Goal: Task Accomplishment & Management: Complete application form

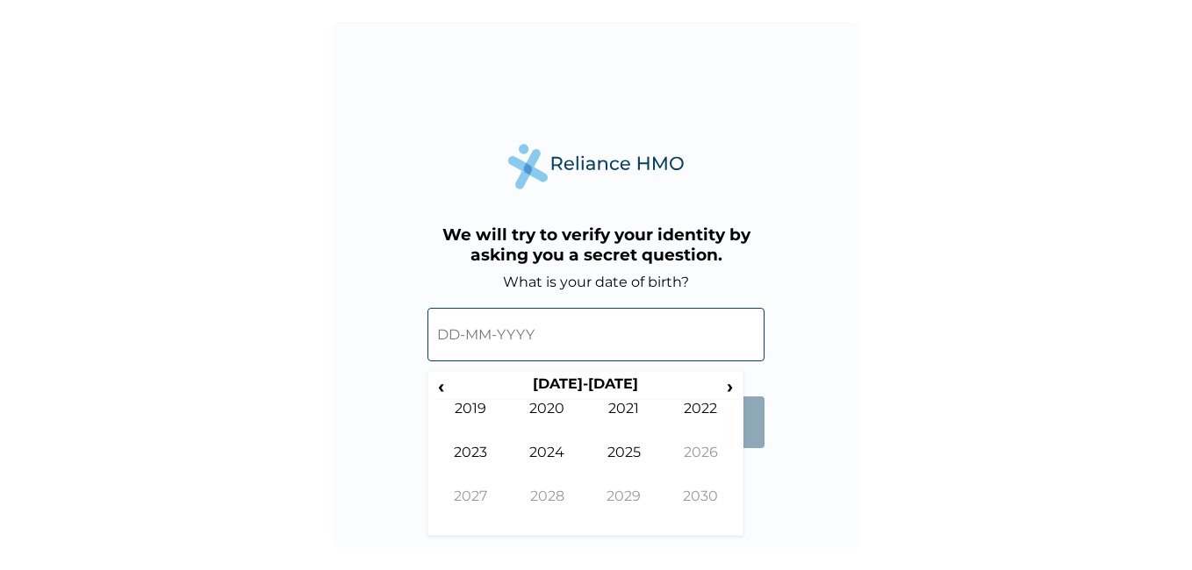
click at [455, 342] on input "text" at bounding box center [595, 335] width 337 height 54
click at [434, 380] on span "‹" at bounding box center [441, 387] width 18 height 22
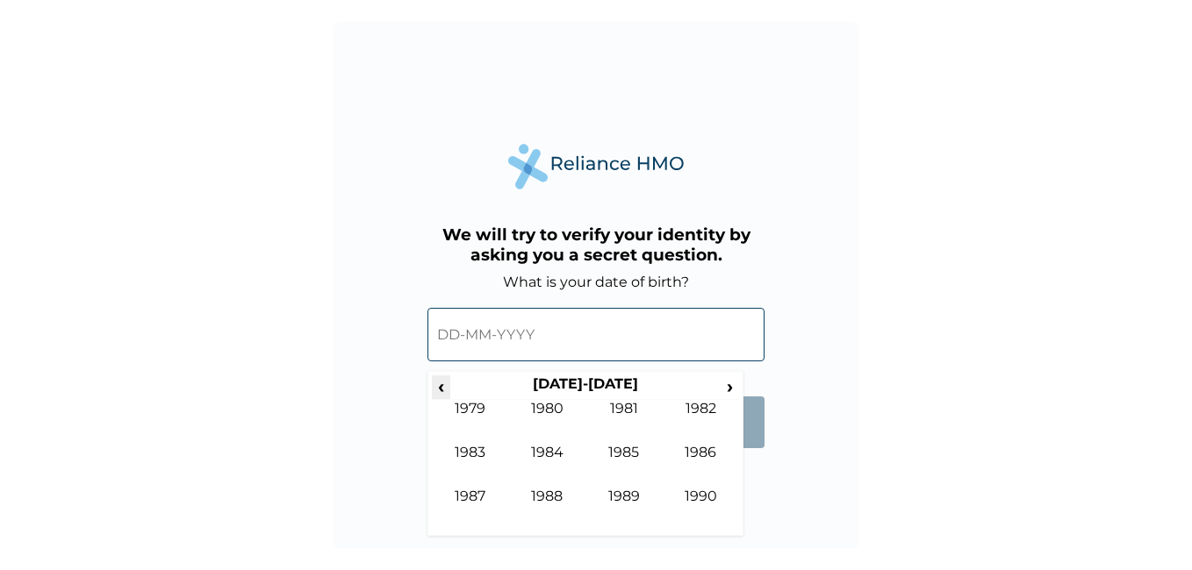
click at [434, 380] on span "‹" at bounding box center [441, 387] width 18 height 22
click at [727, 383] on span "›" at bounding box center [729, 387] width 19 height 22
click at [717, 505] on td "1990" at bounding box center [700, 510] width 77 height 44
click at [730, 385] on span "›" at bounding box center [729, 387] width 19 height 22
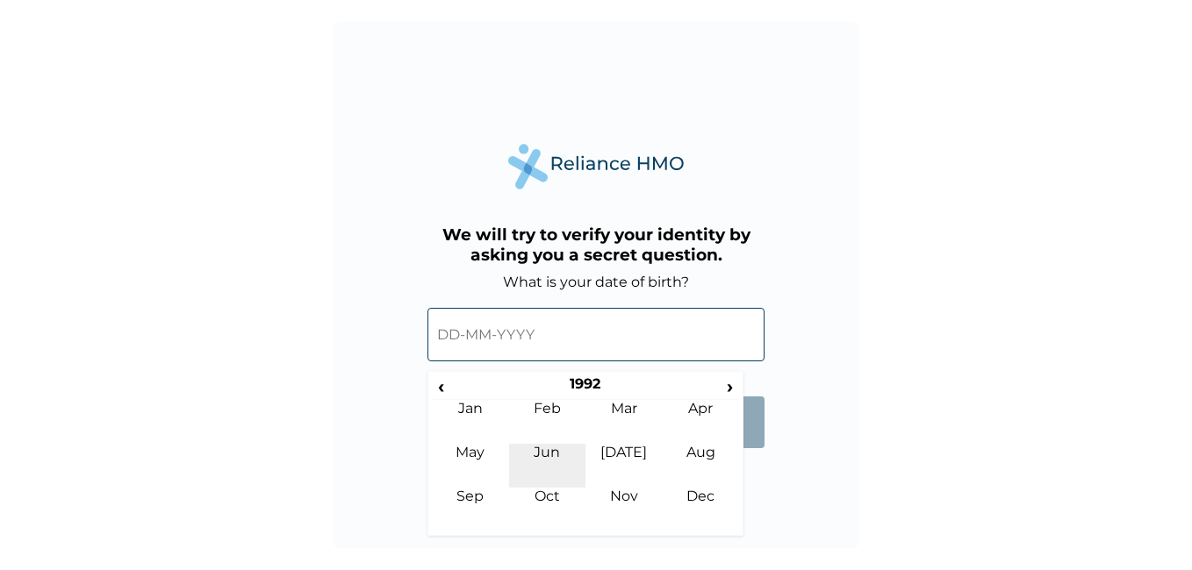
click at [542, 448] on td "Jun" at bounding box center [547, 466] width 77 height 44
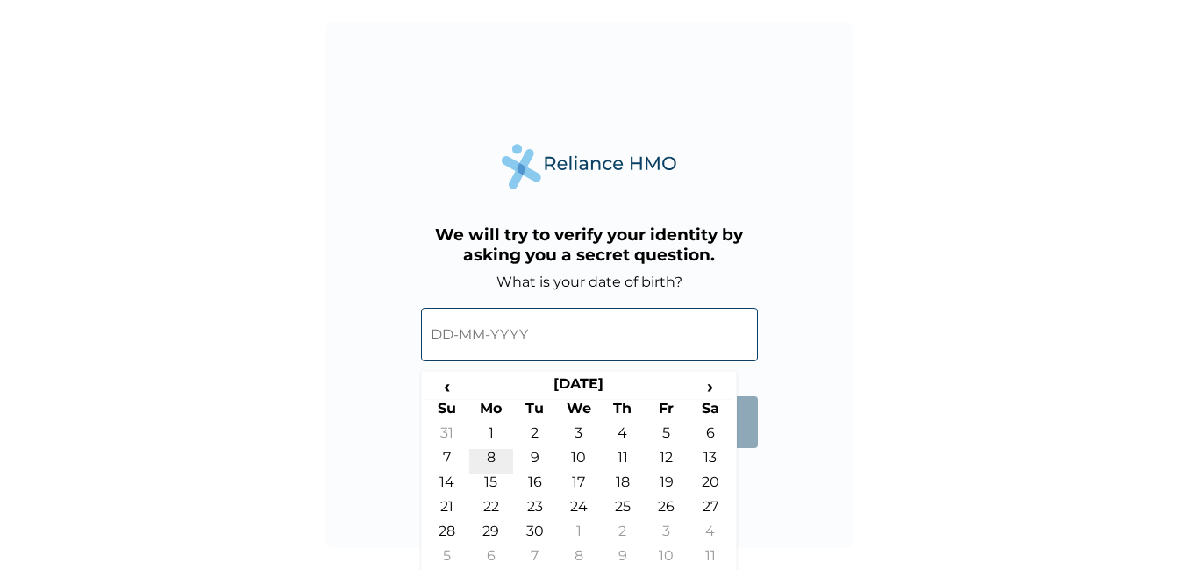
click at [490, 456] on td "8" at bounding box center [491, 461] width 44 height 25
type input "[DATE]"
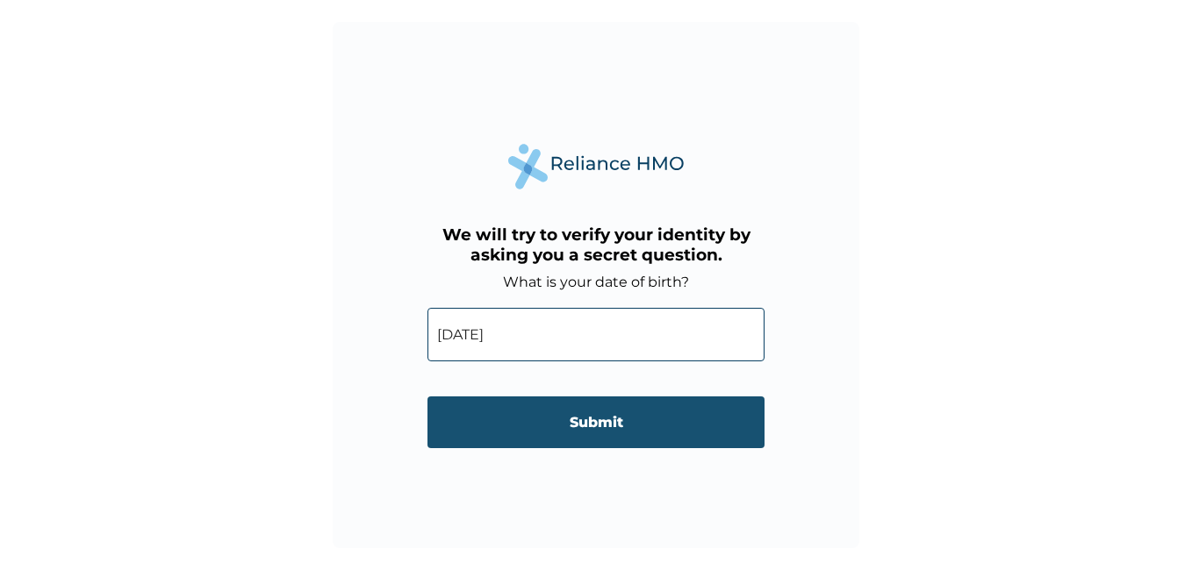
click at [586, 416] on input "Submit" at bounding box center [595, 423] width 337 height 52
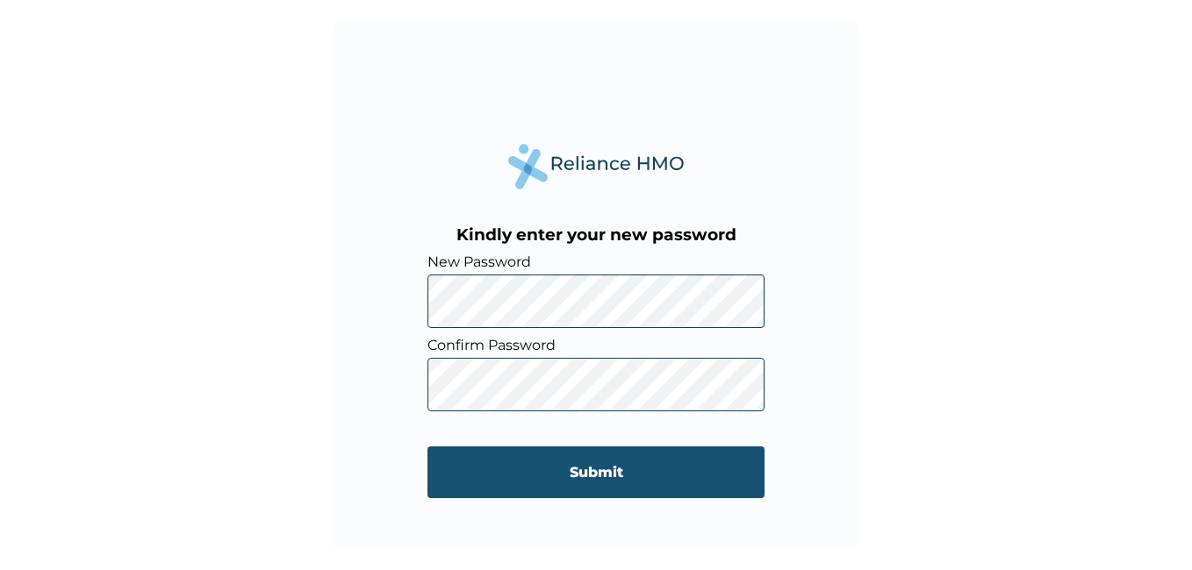
click at [573, 462] on input "Submit" at bounding box center [595, 473] width 337 height 52
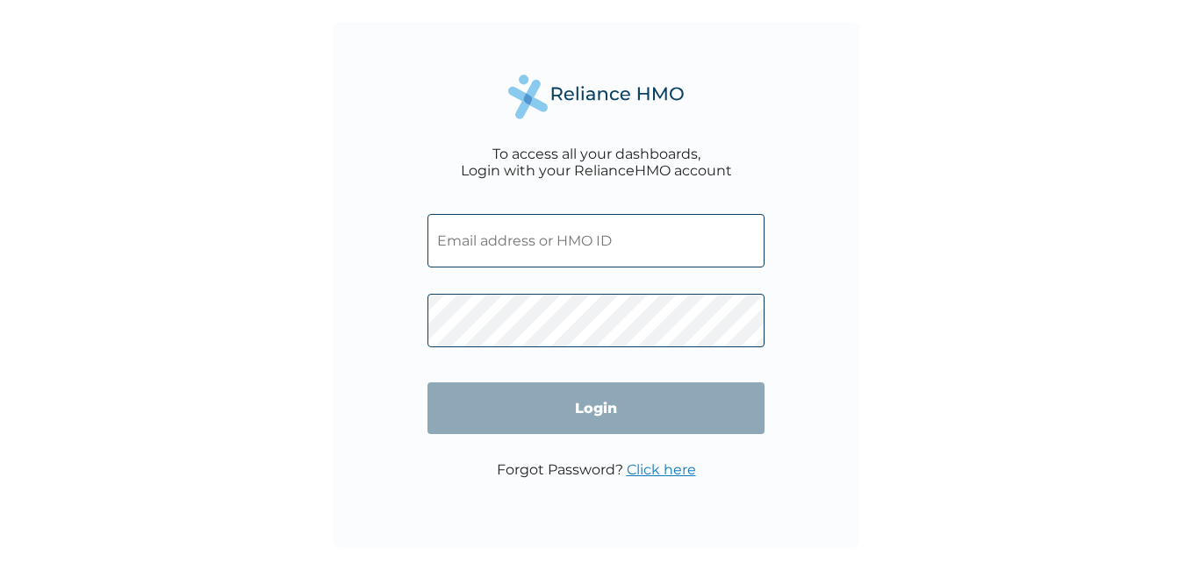
click at [548, 244] on input "text" at bounding box center [595, 241] width 337 height 54
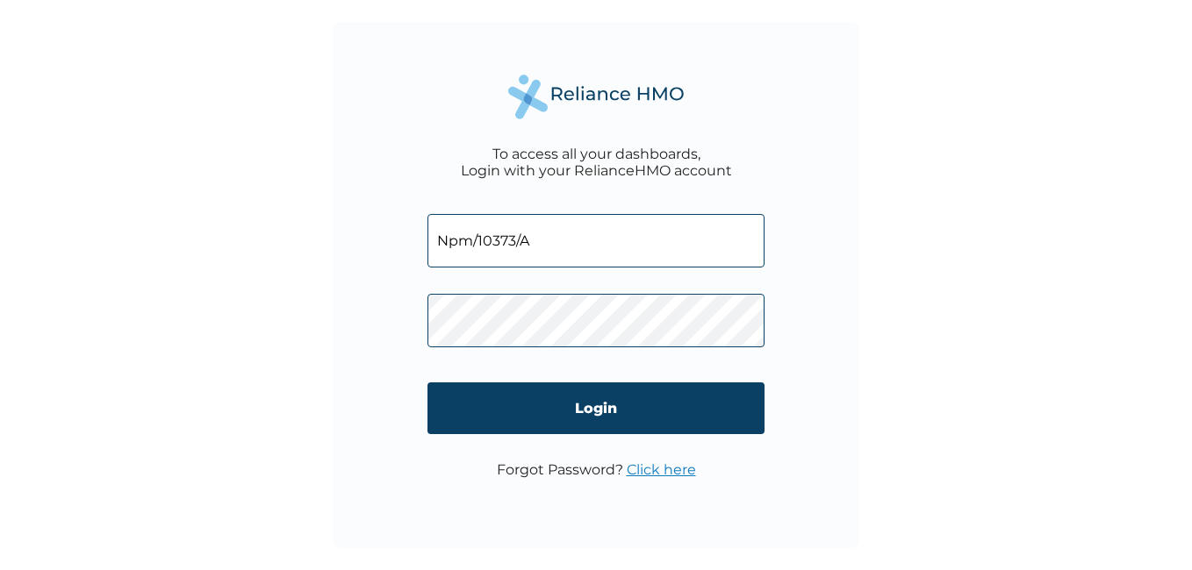
type input "Npm/10373/A"
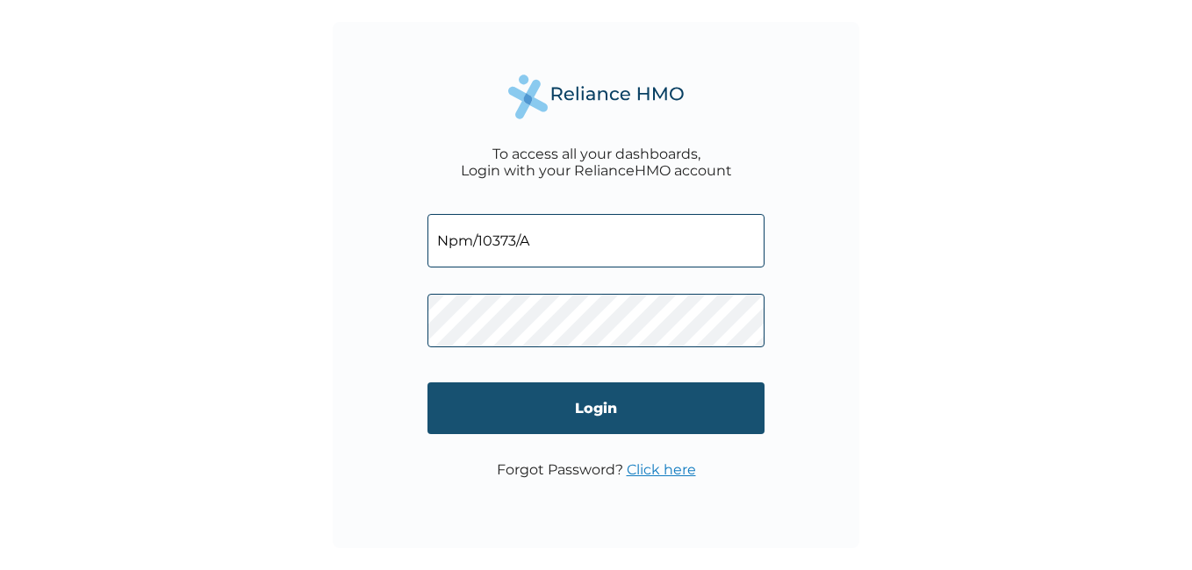
click at [598, 404] on input "Login" at bounding box center [595, 409] width 337 height 52
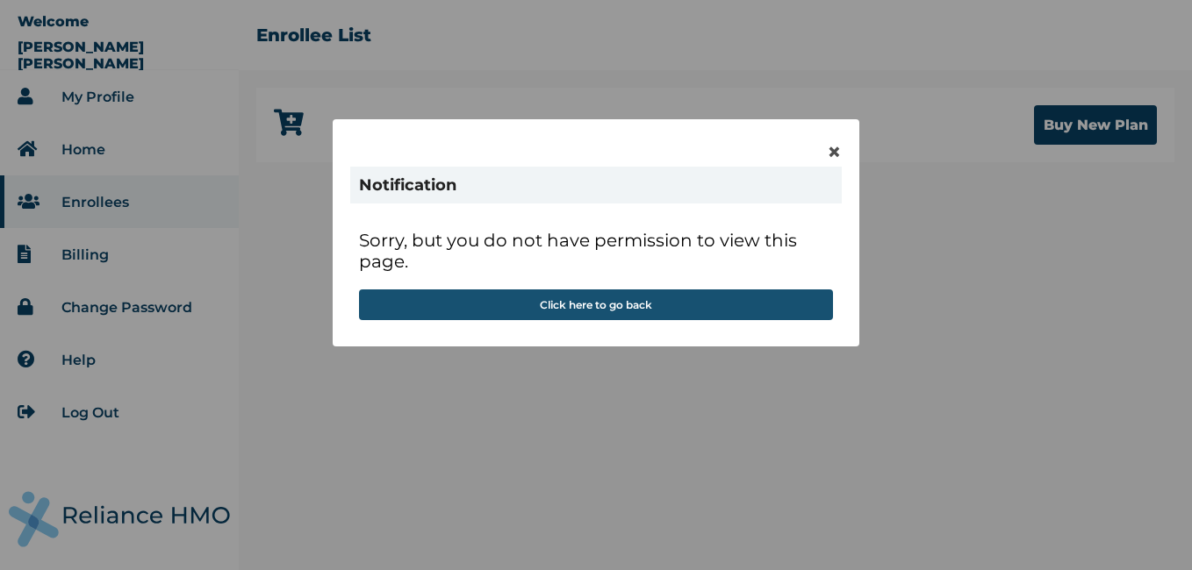
click at [588, 310] on button "Click here to go back" at bounding box center [596, 305] width 474 height 31
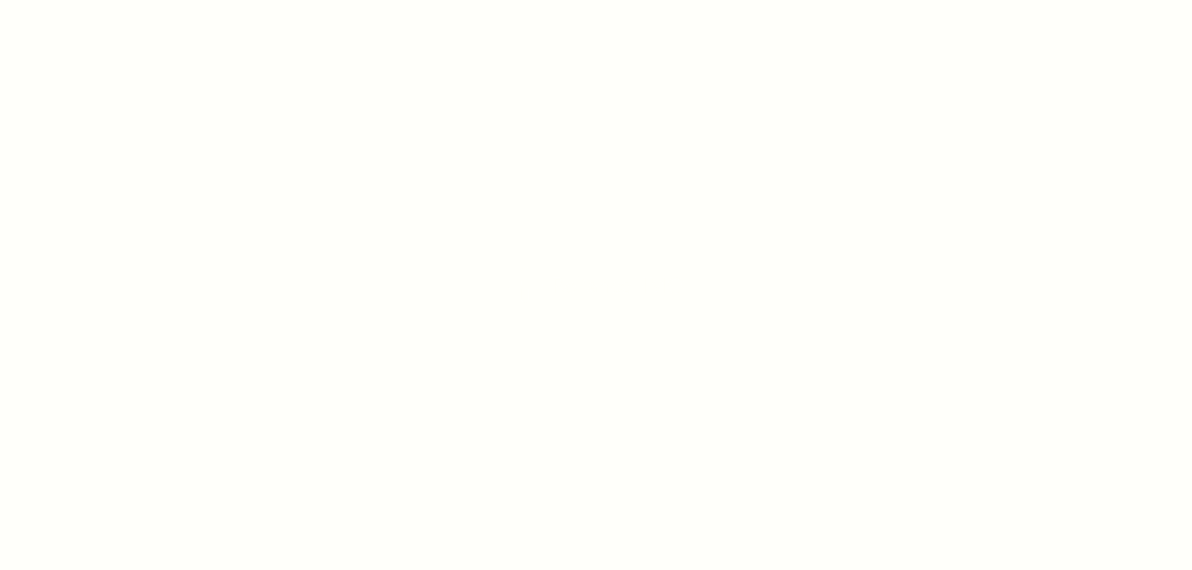
click at [423, 214] on div at bounding box center [596, 285] width 1192 height 570
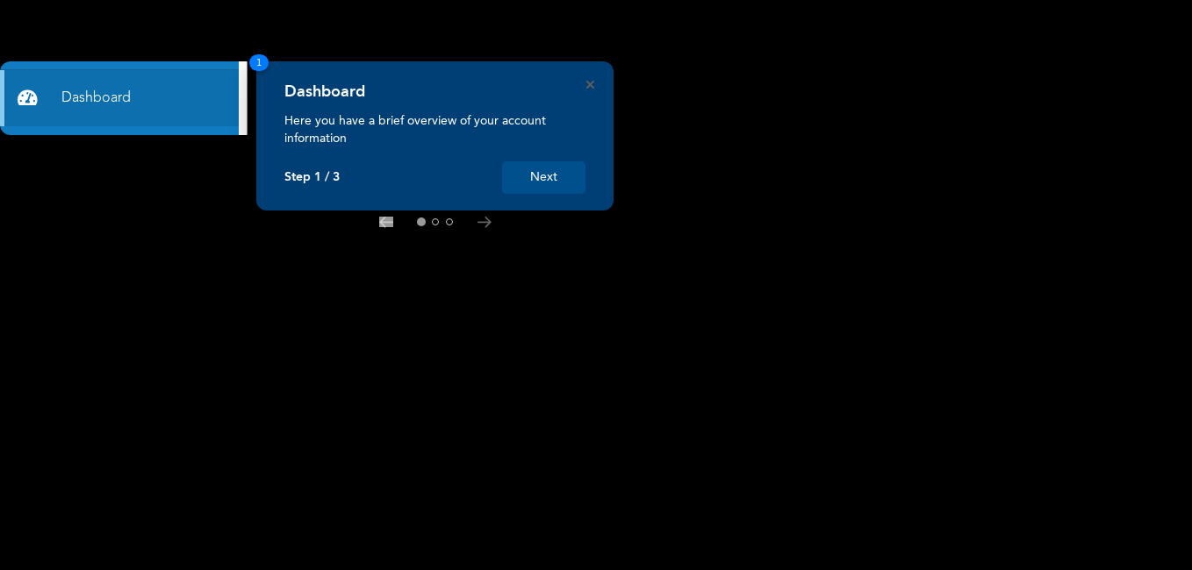
click at [587, 53] on rect at bounding box center [596, 285] width 1192 height 570
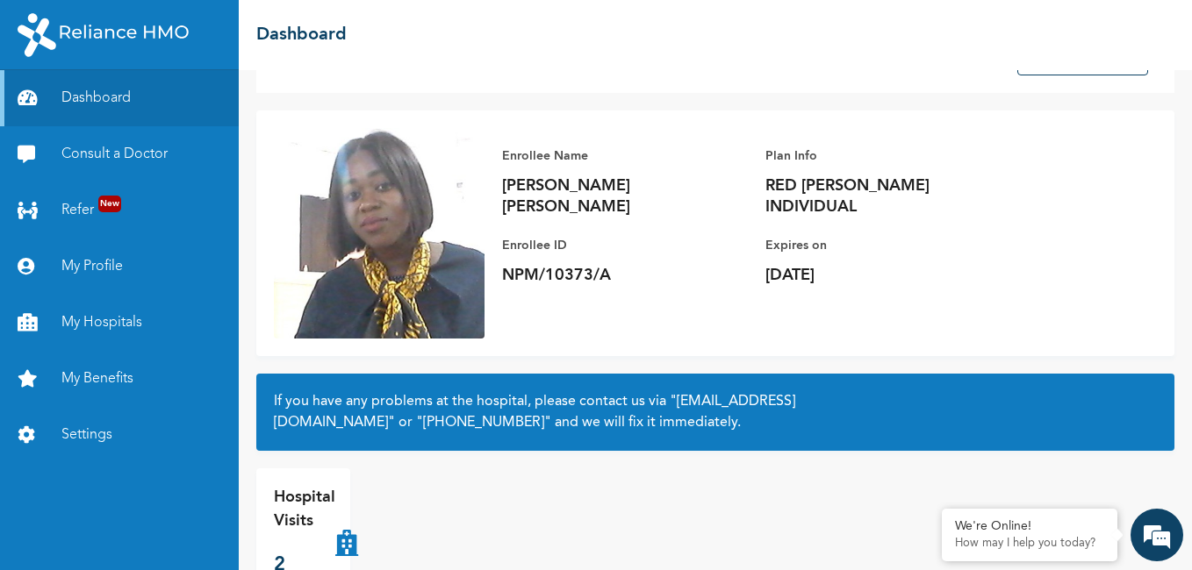
scroll to position [109, 0]
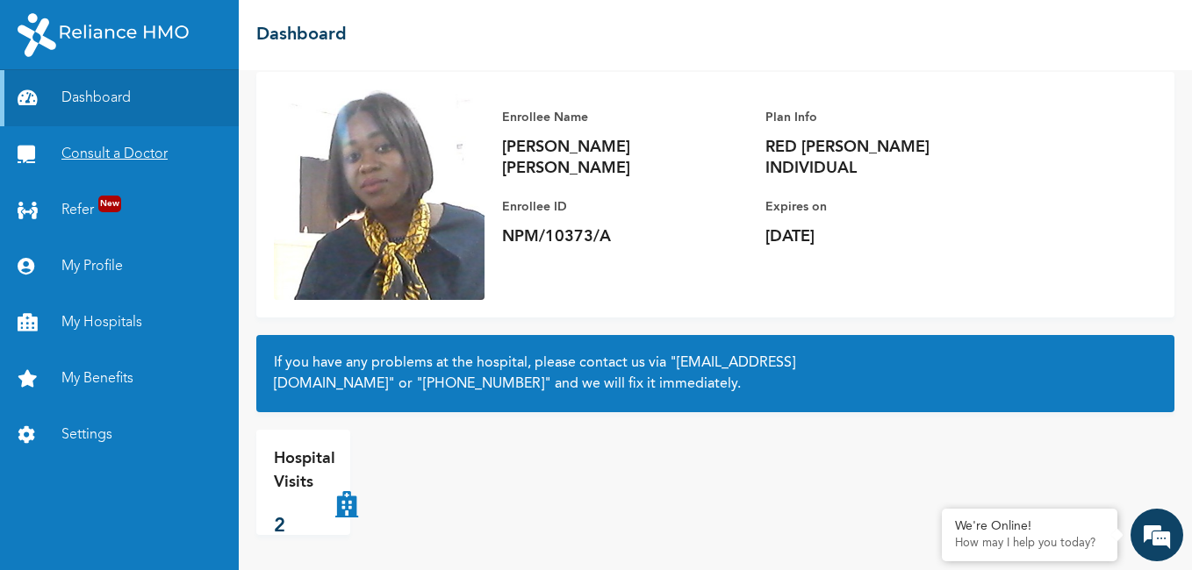
click at [122, 148] on link "Consult a Doctor" at bounding box center [119, 154] width 239 height 56
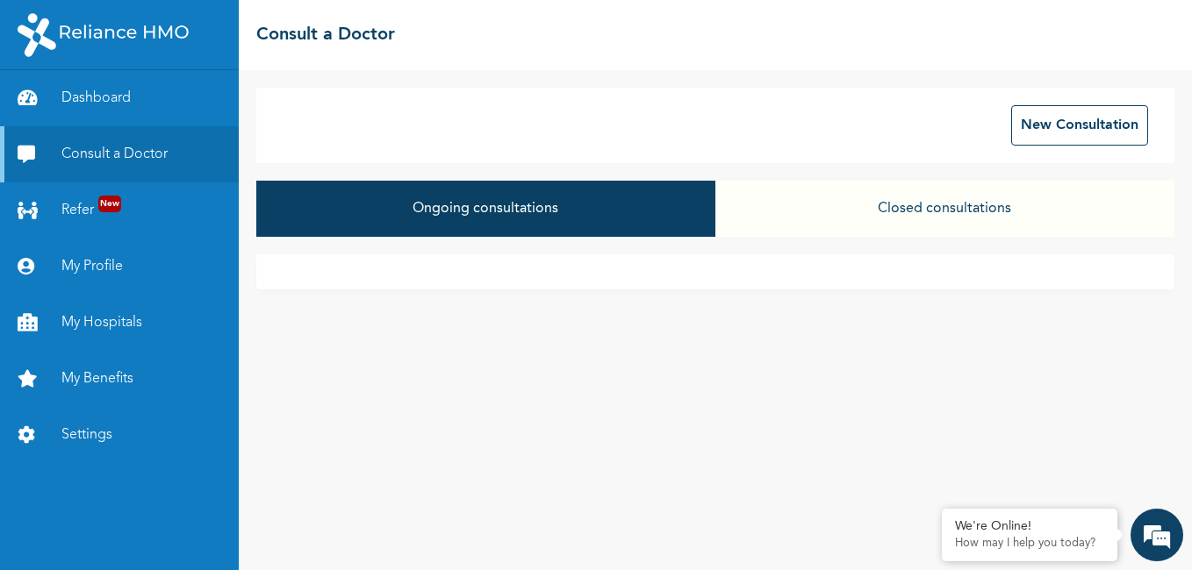
click at [803, 480] on div "New Consultation Ongoing consultations Closed consultations" at bounding box center [715, 320] width 953 height 500
click at [545, 204] on button "Ongoing consultations" at bounding box center [485, 209] width 459 height 56
click at [1065, 141] on button "New Consultation" at bounding box center [1079, 125] width 137 height 40
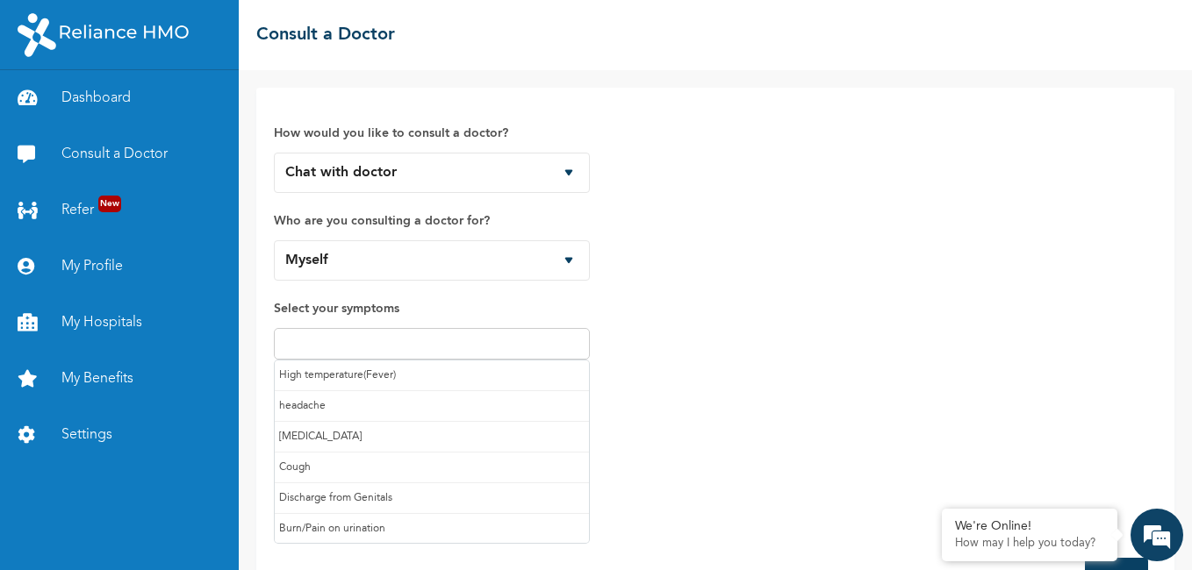
click at [368, 348] on input "text" at bounding box center [431, 343] width 305 height 21
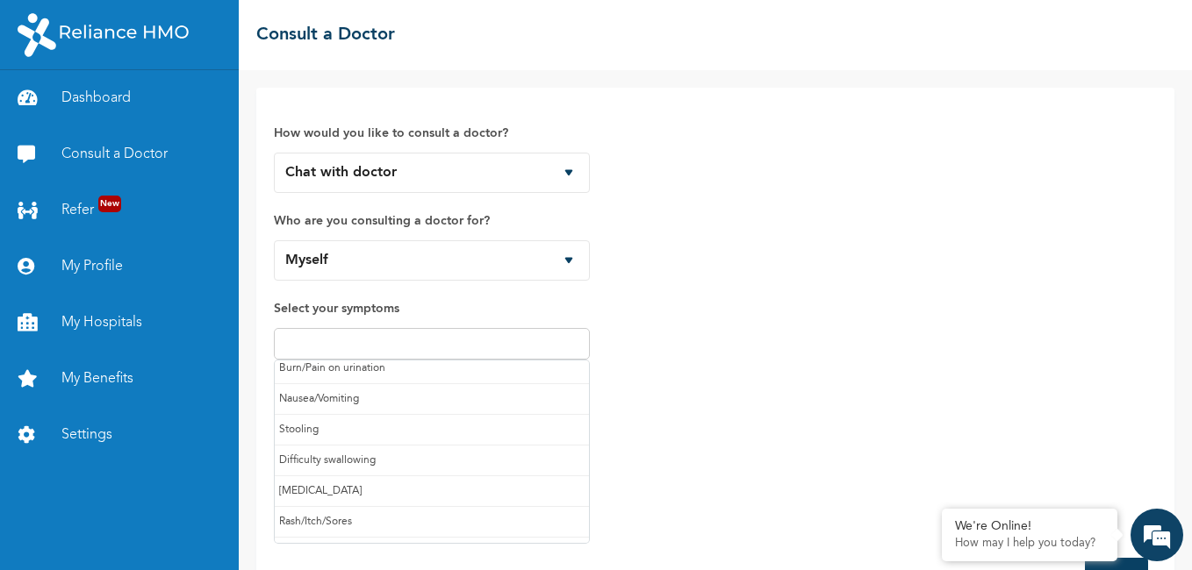
scroll to position [175, 0]
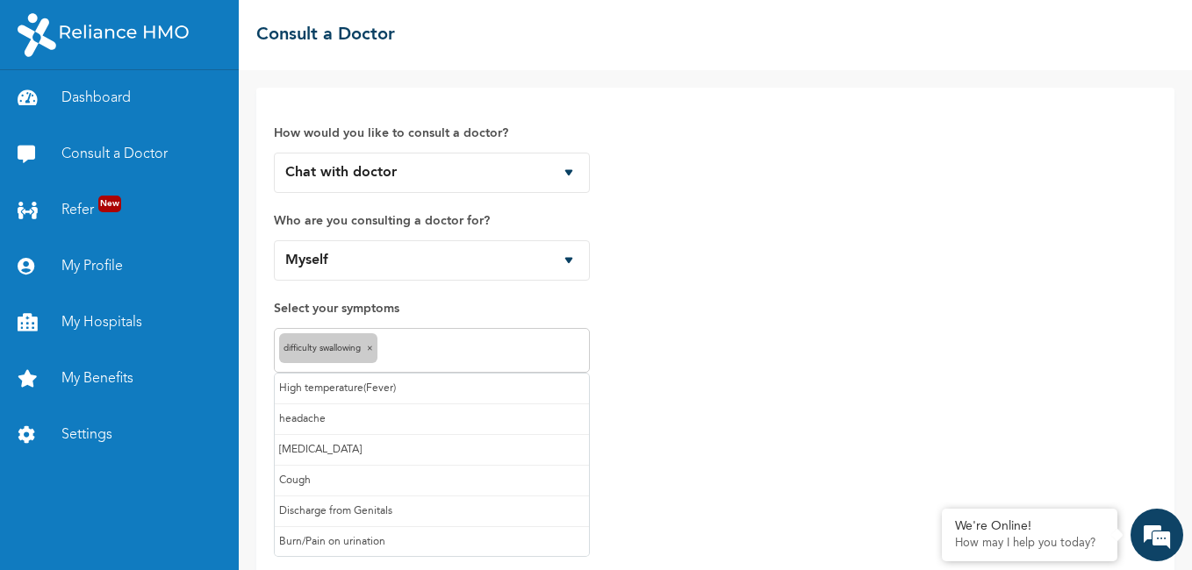
click at [436, 357] on input "text" at bounding box center [483, 350] width 203 height 21
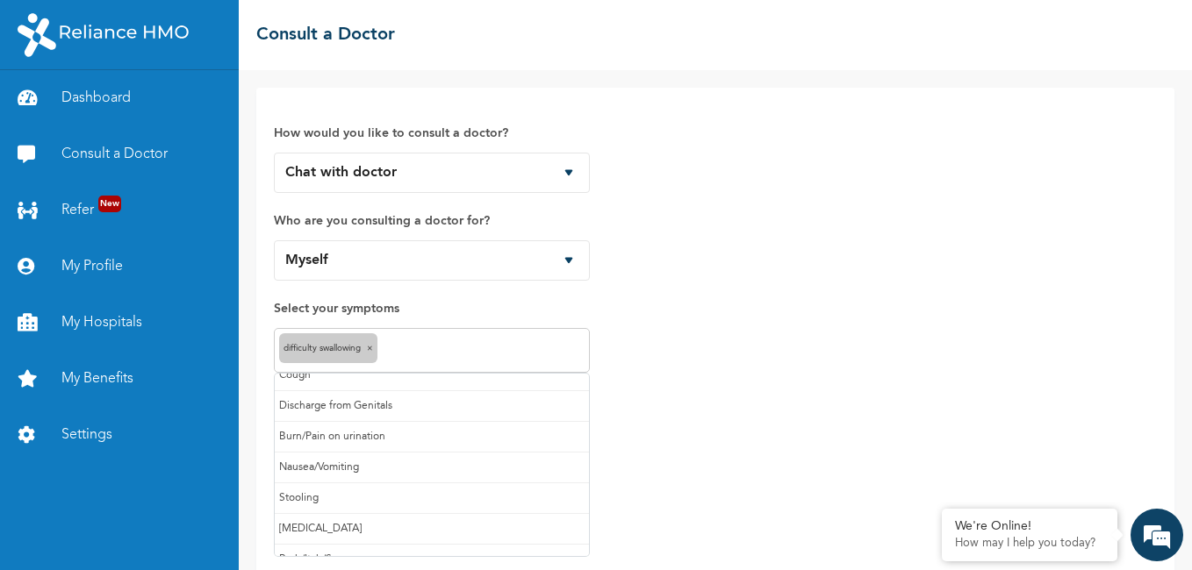
scroll to position [155, 0]
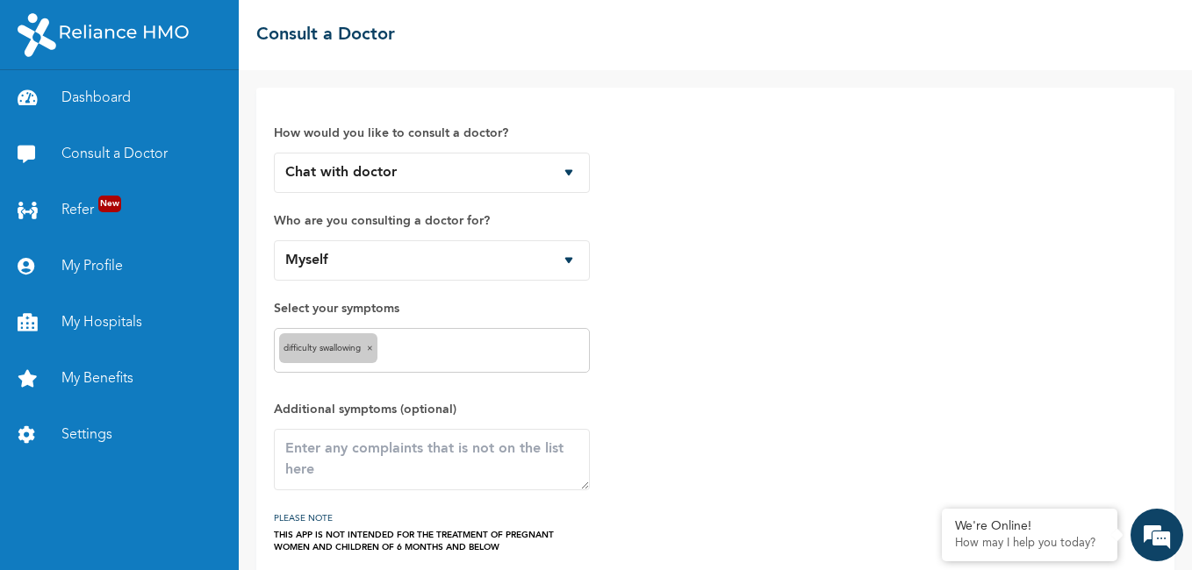
click at [660, 418] on div "How would you like to consult a doctor? Chat with doctor Phone Call Who are you…" at bounding box center [715, 329] width 883 height 448
click at [427, 458] on textarea at bounding box center [432, 459] width 316 height 61
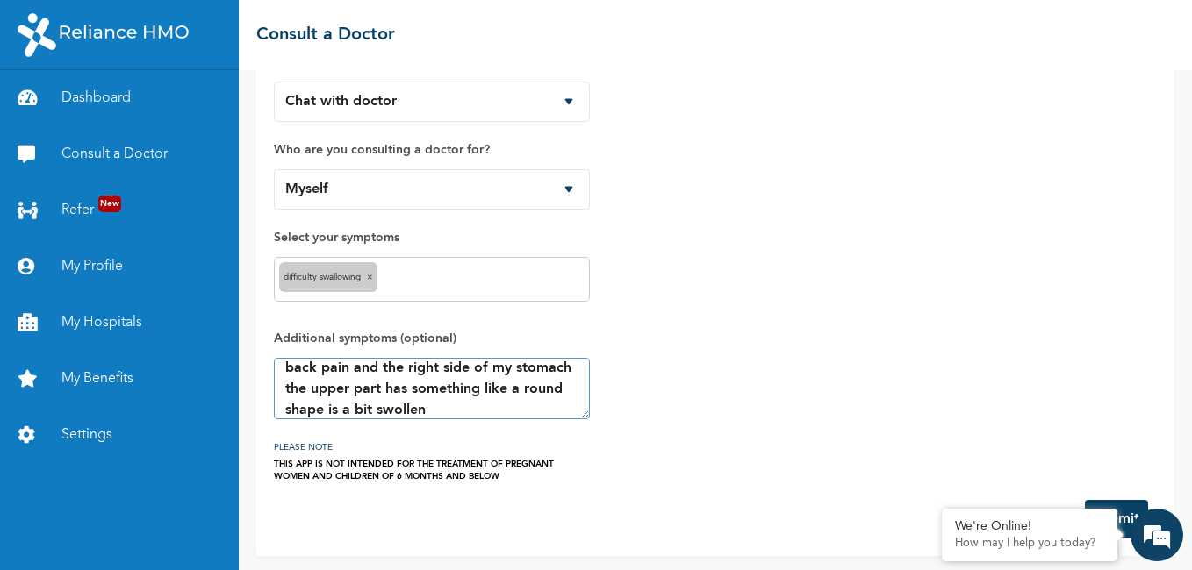
scroll to position [75, 0]
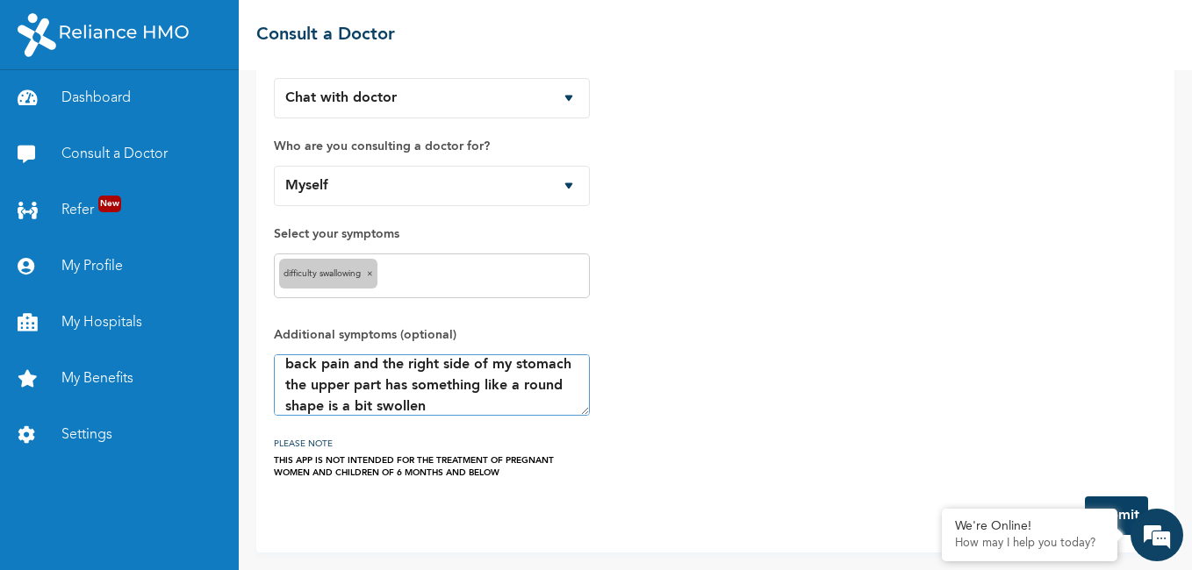
type textarea "back pain and the right side of my stomach the upper part has something like a …"
click at [533, 91] on select "Chat with doctor Phone Call" at bounding box center [432, 98] width 316 height 40
click at [274, 78] on select "Chat with doctor Phone Call" at bounding box center [432, 98] width 316 height 40
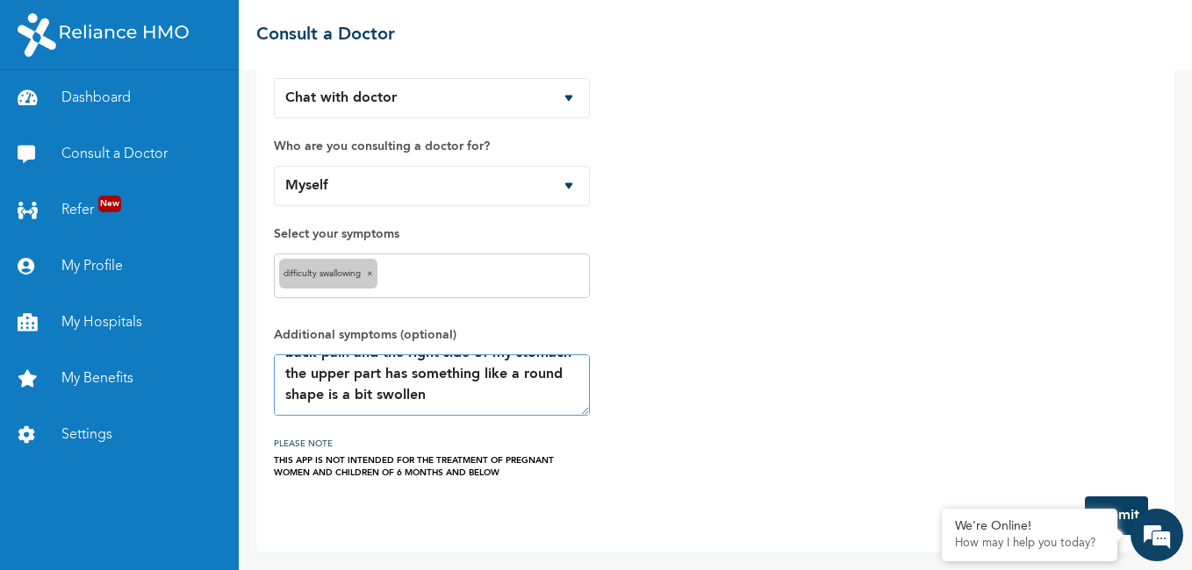
scroll to position [0, 0]
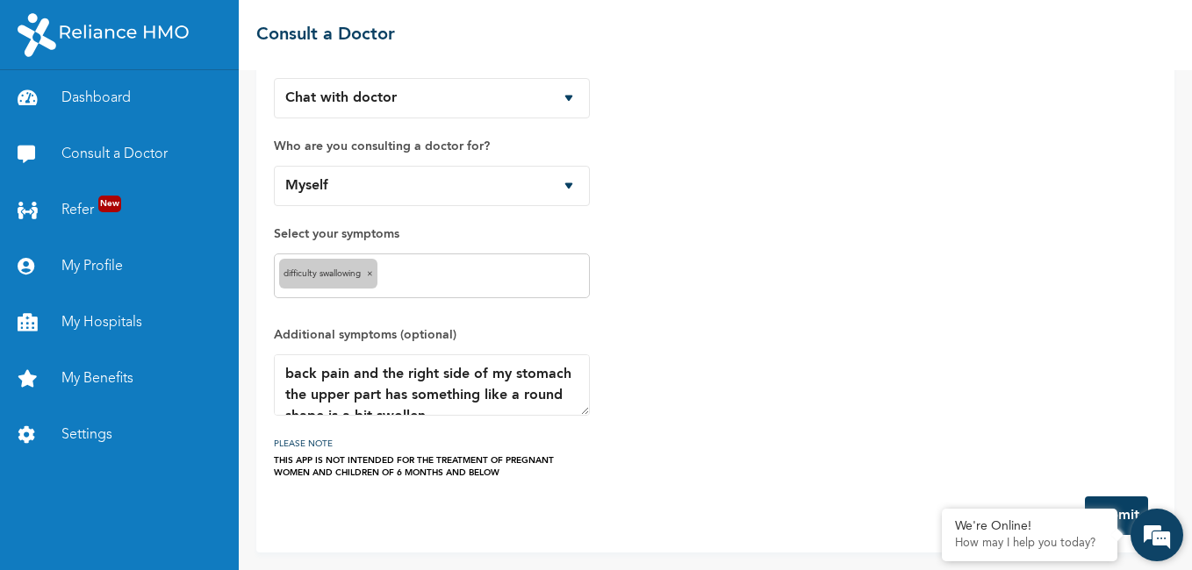
click at [1182, 556] on div "We're Online! How may I help you today?" at bounding box center [1156, 535] width 53 height 53
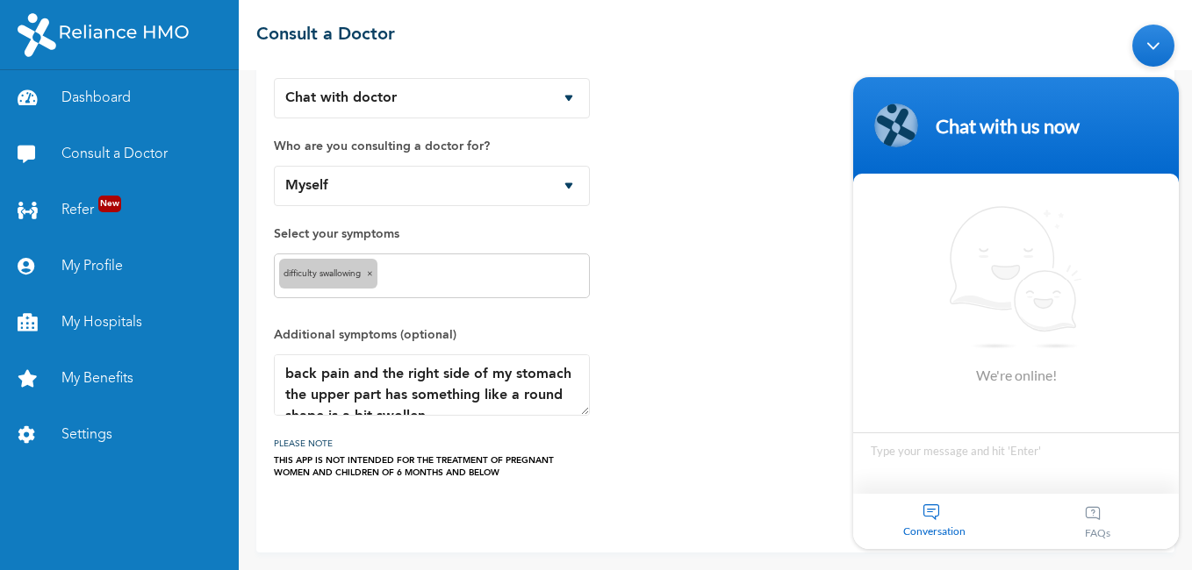
drag, startPoint x: 2026, startPoint y: 571, endPoint x: 1182, endPoint y: 292, distance: 889.0
click at [1182, 292] on body "Chat with us now We're online! Conversation FAQs" at bounding box center [1015, 286] width 343 height 542
drag, startPoint x: 1182, startPoint y: 292, endPoint x: 1000, endPoint y: 484, distance: 264.4
click at [1000, 484] on body "Chat with us now We're online! Conversation FAQs" at bounding box center [1015, 286] width 343 height 542
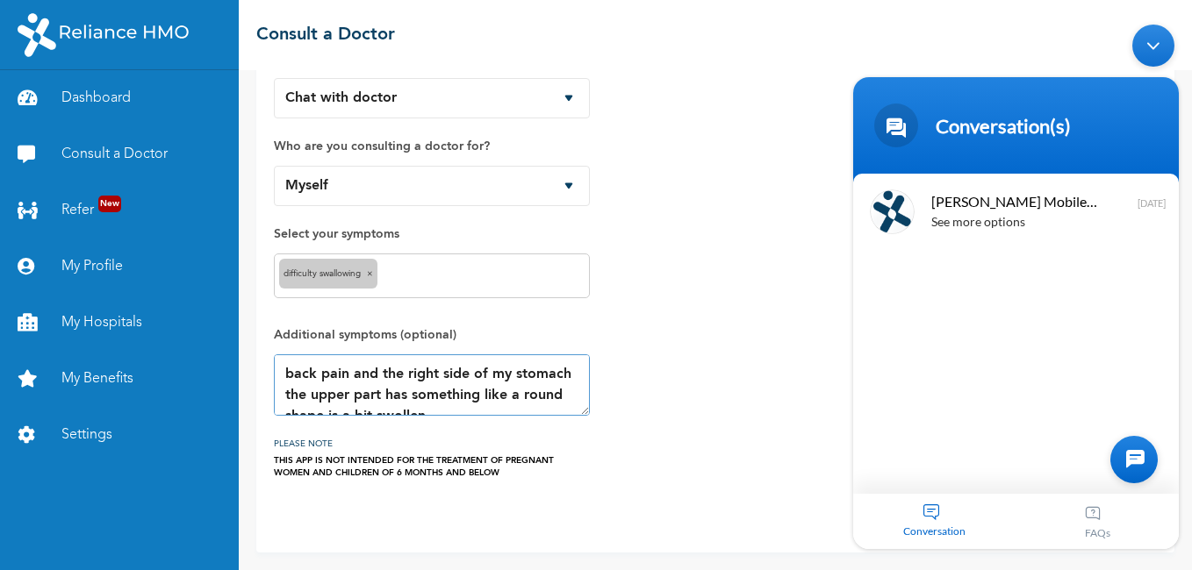
click at [545, 401] on textarea "back pain and the right side of my stomach the upper part has something like a …" at bounding box center [432, 384] width 316 height 61
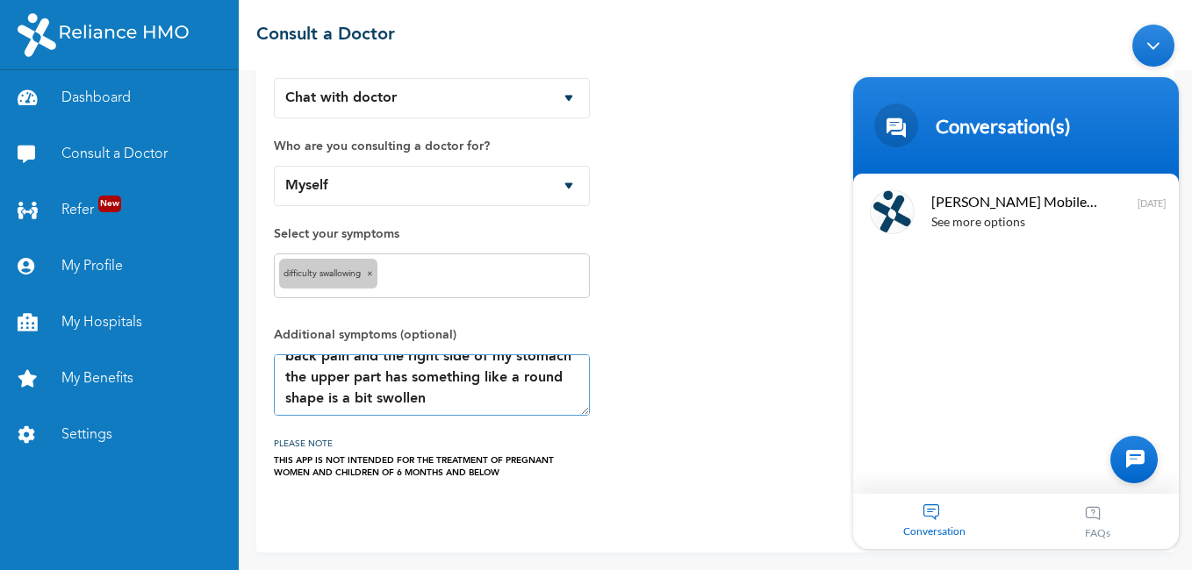
scroll to position [21, 0]
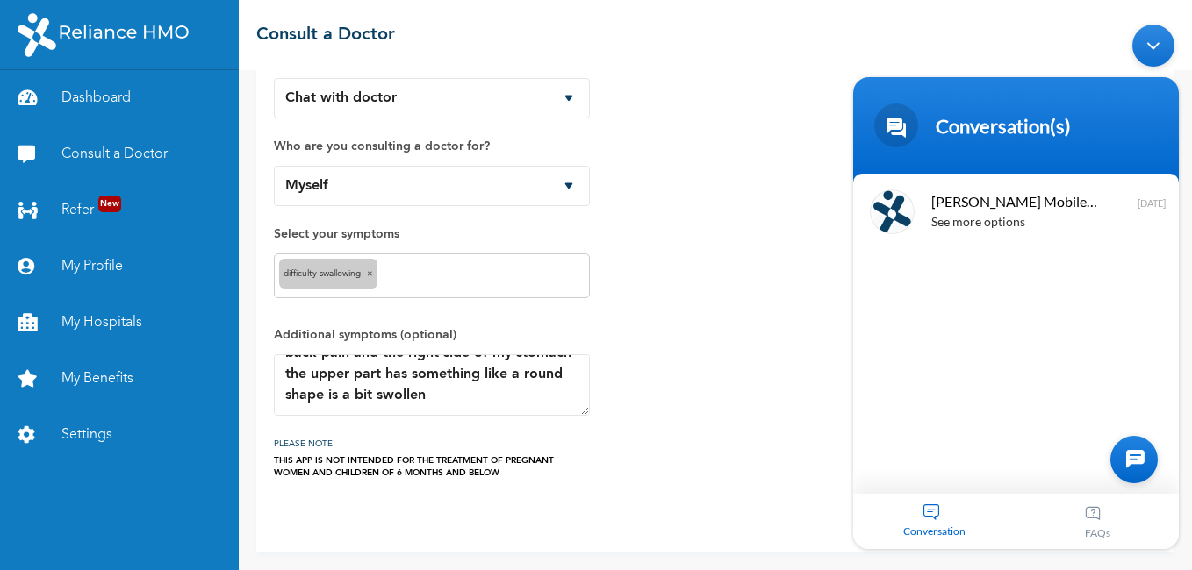
click at [703, 362] on div "How would you like to consult a doctor? Chat with doctor Phone Call Who are you…" at bounding box center [715, 255] width 883 height 448
click at [786, 459] on div "How would you like to consult a doctor? Chat with doctor Phone Call Who are you…" at bounding box center [715, 255] width 883 height 448
drag, startPoint x: 1186, startPoint y: 557, endPoint x: 120, endPoint y: 459, distance: 1070.6
click at [931, 507] on div "Conversation" at bounding box center [934, 520] width 163 height 55
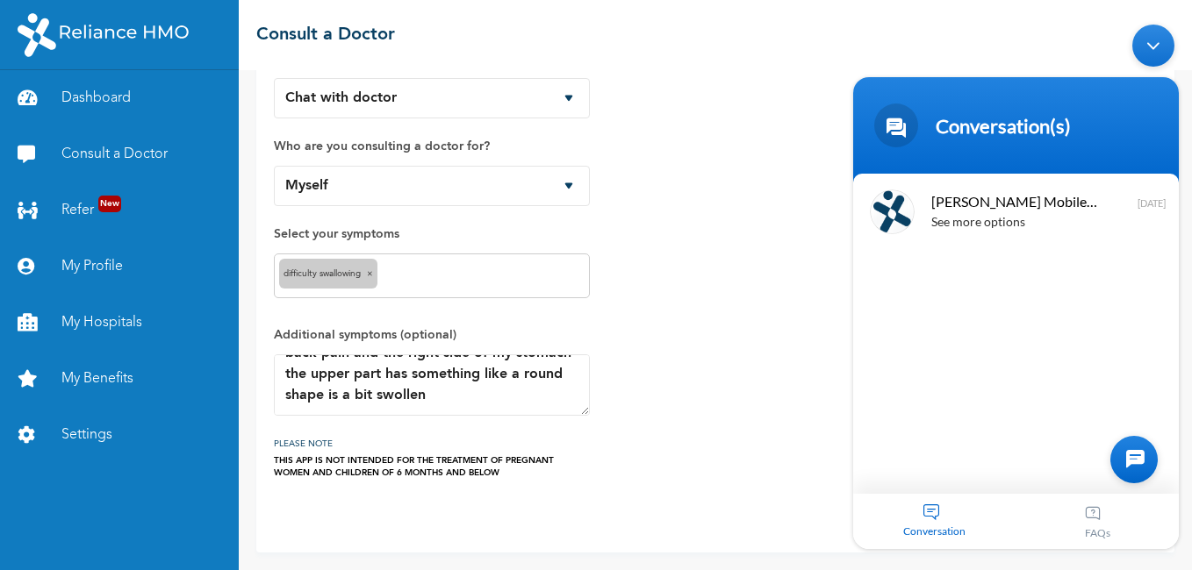
click at [908, 132] on span at bounding box center [896, 125] width 44 height 44
click at [800, 101] on div "How would you like to consult a doctor? Chat with doctor Phone Call Who are you…" at bounding box center [715, 255] width 883 height 448
click at [1174, 76] on header "Conversation(s)" at bounding box center [1016, 128] width 326 height 105
click at [774, 312] on div "How would you like to consult a doctor? Chat with doctor Phone Call Who are you…" at bounding box center [715, 255] width 883 height 448
drag, startPoint x: 774, startPoint y: 312, endPoint x: 630, endPoint y: 302, distance: 144.3
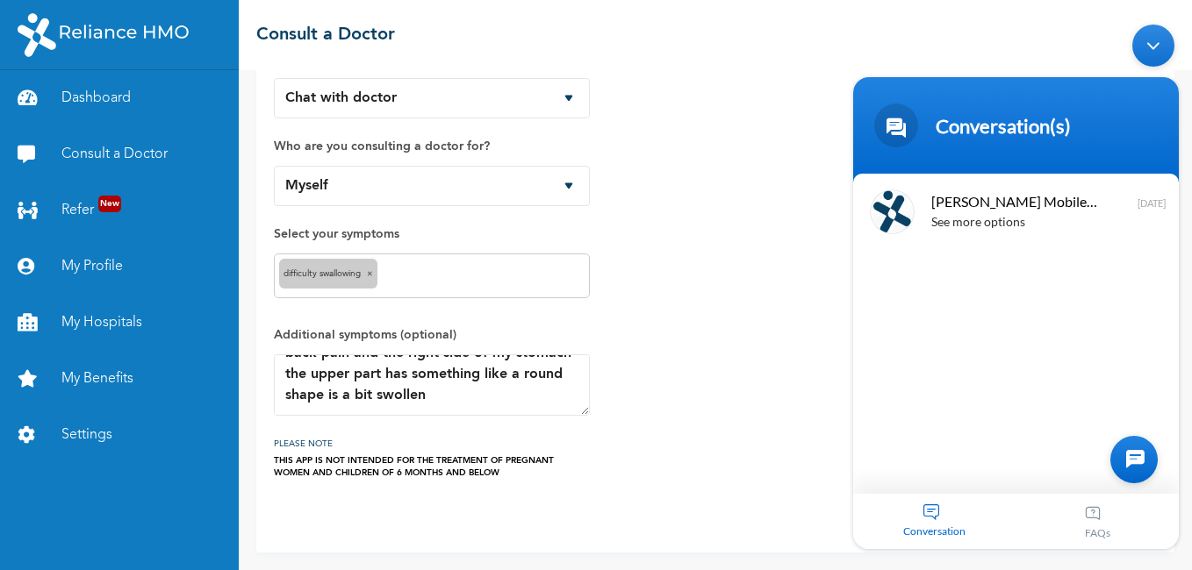
click at [630, 302] on div "How would you like to consult a doctor? Chat with doctor Phone Call Who are you…" at bounding box center [715, 255] width 883 height 448
drag, startPoint x: 630, startPoint y: 302, endPoint x: 791, endPoint y: 379, distance: 179.0
click at [791, 379] on div "How would you like to consult a doctor? Chat with doctor Phone Call Who are you…" at bounding box center [715, 255] width 883 height 448
click at [1185, 82] on body "Conversation(s) We're online! Naomi Mobile Assistant See more options 1 year ag…" at bounding box center [1015, 286] width 343 height 542
drag, startPoint x: 1185, startPoint y: 82, endPoint x: 1156, endPoint y: 35, distance: 56.0
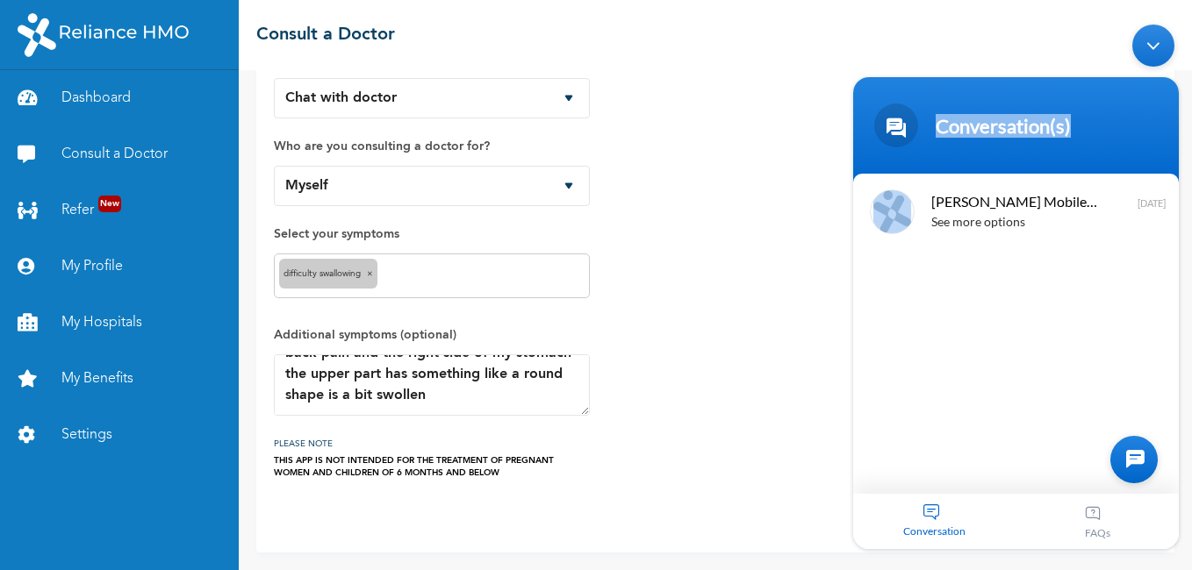
click at [1156, 35] on body "Conversation(s) We're online! Naomi Mobile Assistant See more options 1 year ag…" at bounding box center [1015, 286] width 343 height 542
click at [1156, 35] on div "Minimize live chat window" at bounding box center [1153, 45] width 42 height 42
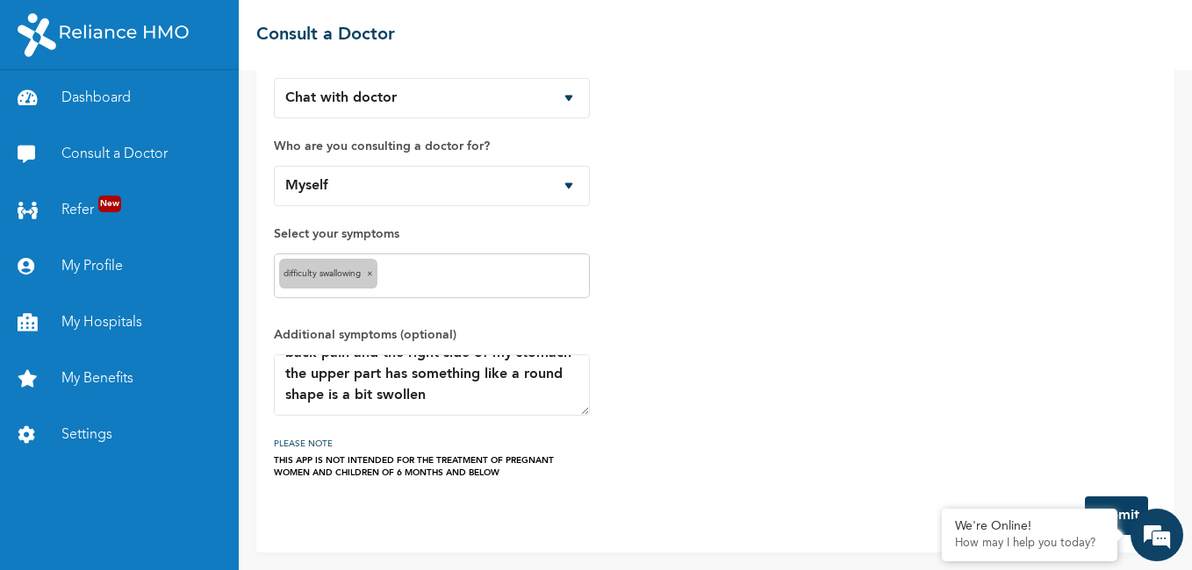
click at [1126, 508] on button "Submit" at bounding box center [1116, 516] width 63 height 39
click at [844, 493] on form "How would you like to consult a doctor? Chat with doctor Phone Call Who are you…" at bounding box center [715, 283] width 883 height 505
